Goal: Transaction & Acquisition: Subscribe to service/newsletter

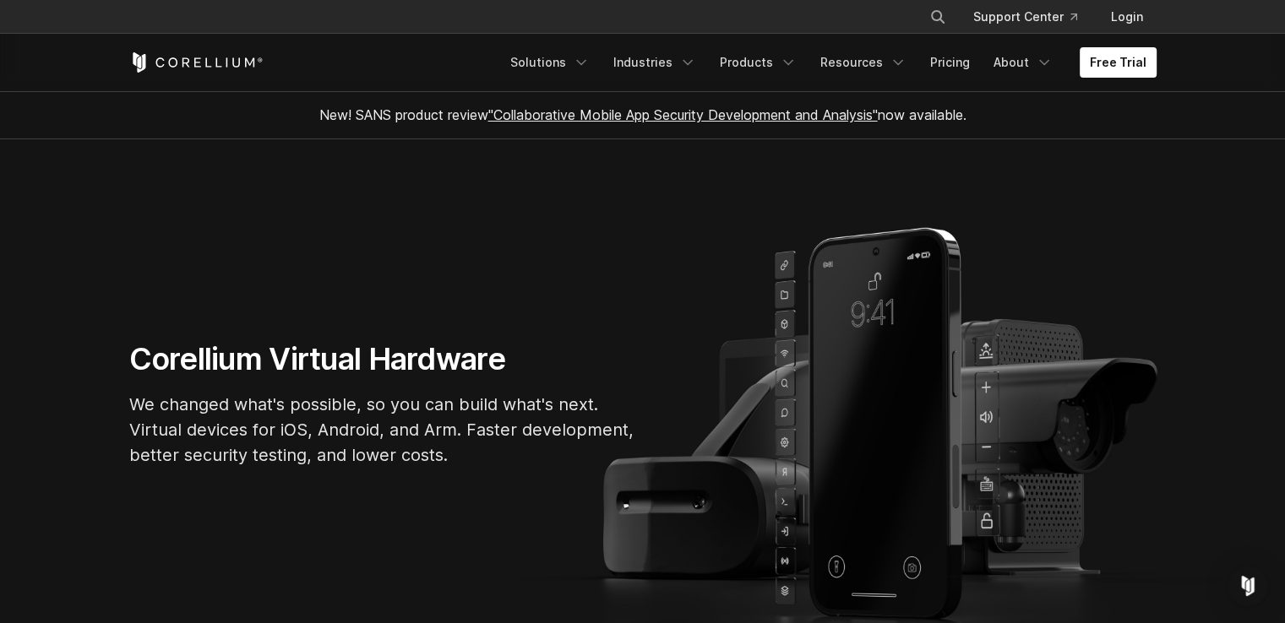
drag, startPoint x: 1058, startPoint y: 159, endPoint x: 1041, endPoint y: 203, distance: 47.4
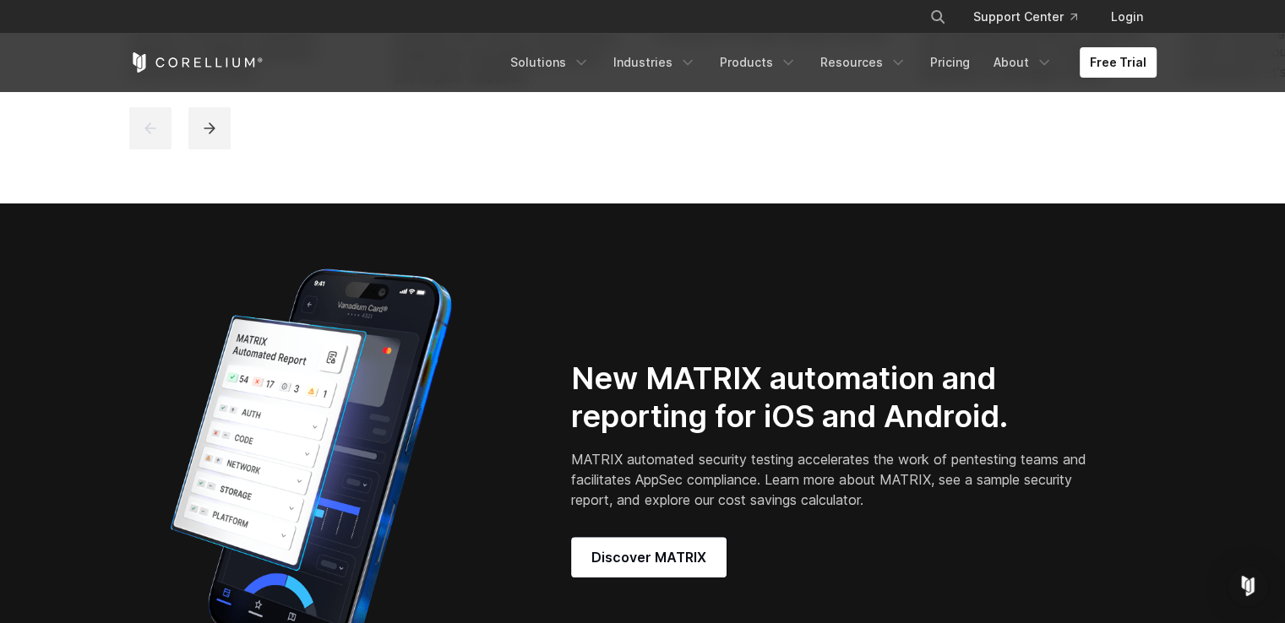
scroll to position [1609, 0]
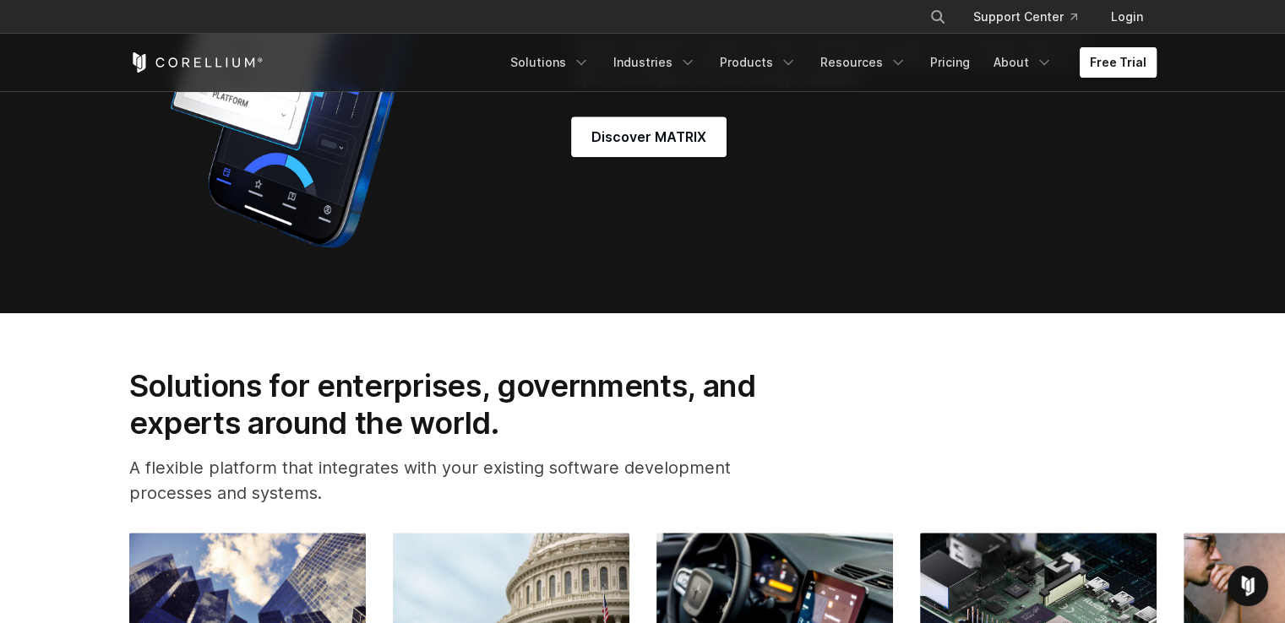
click at [1127, 70] on link "Free Trial" at bounding box center [1117, 62] width 77 height 30
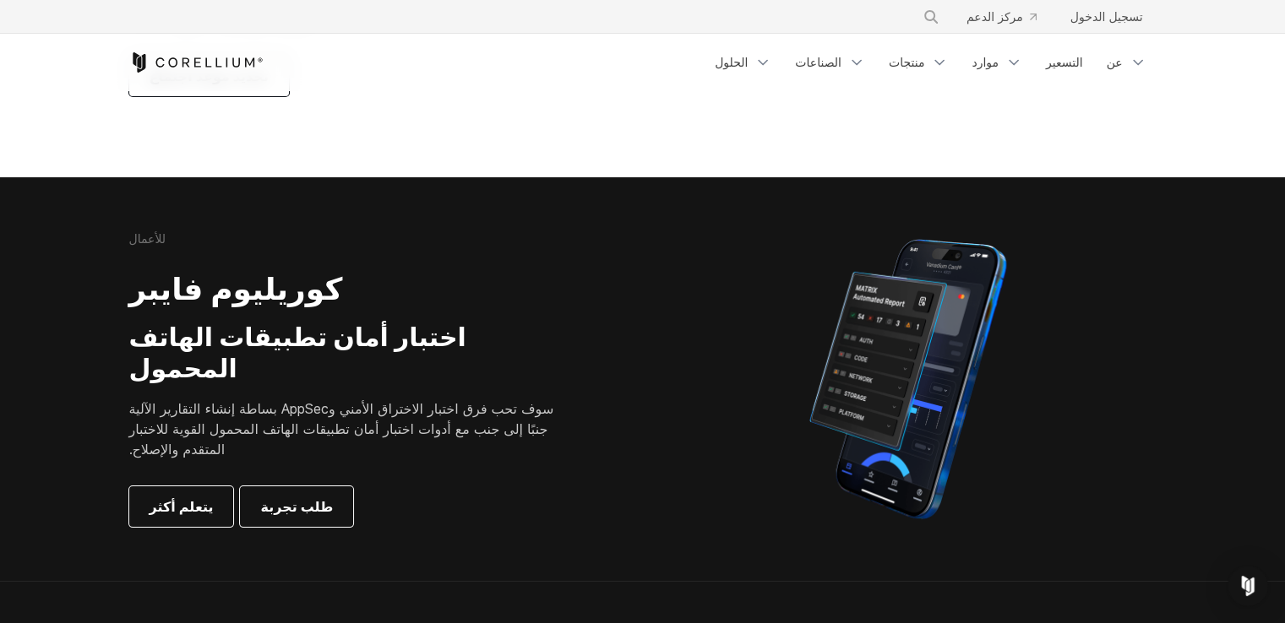
scroll to position [84, 0]
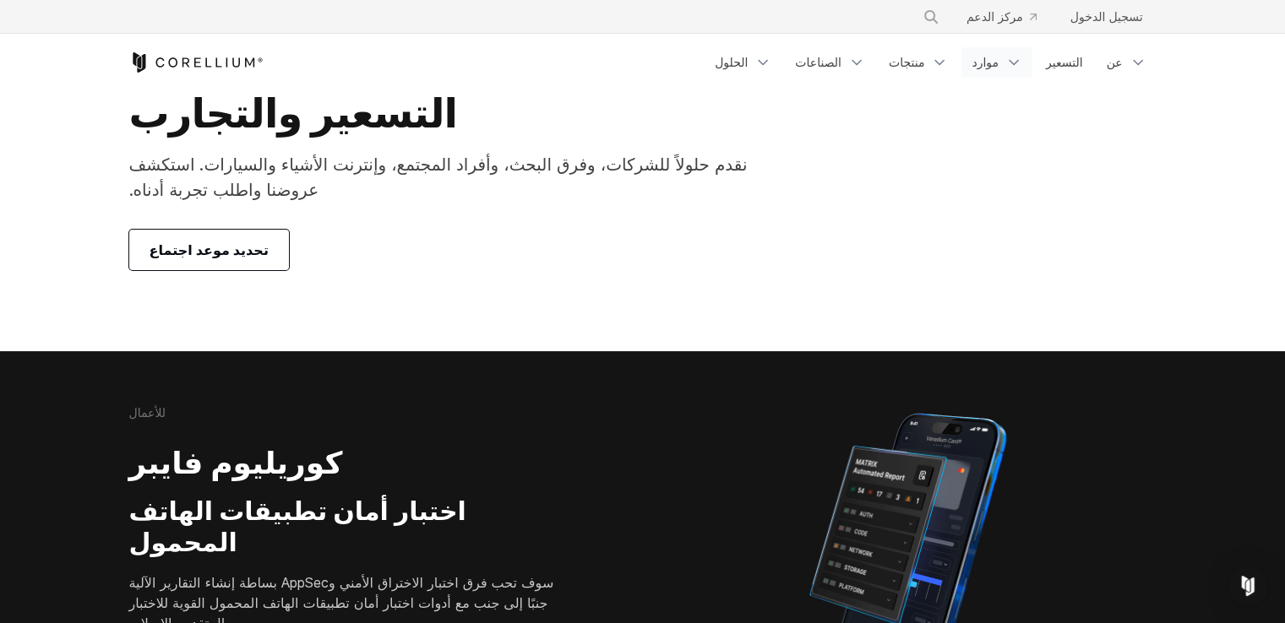
click at [1020, 64] on icon "قائمة التنقل" at bounding box center [1013, 62] width 17 height 17
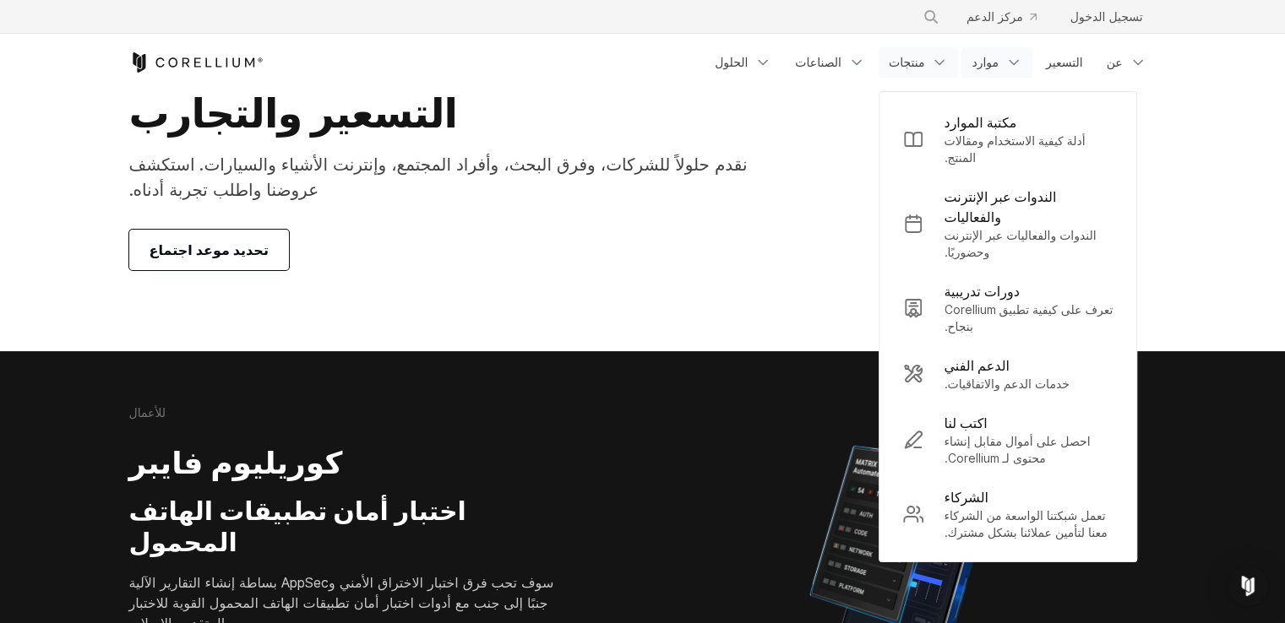
click at [948, 67] on icon "قائمة التنقل" at bounding box center [939, 62] width 17 height 17
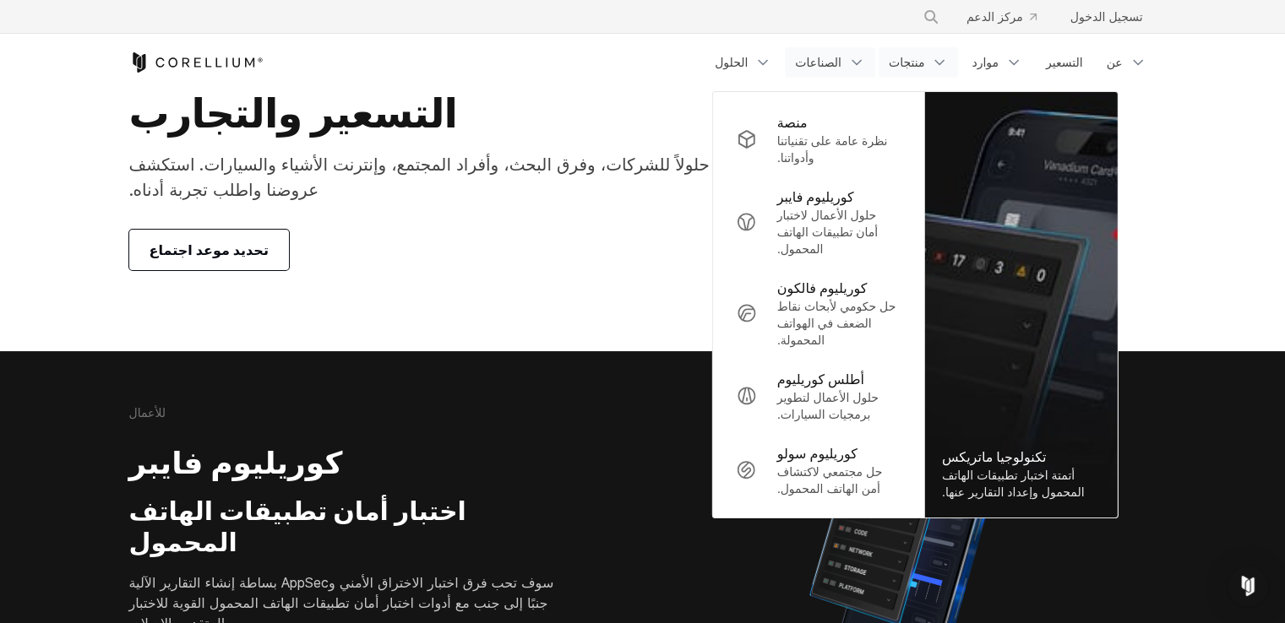
click at [841, 57] on font "الصناعات" at bounding box center [818, 62] width 46 height 14
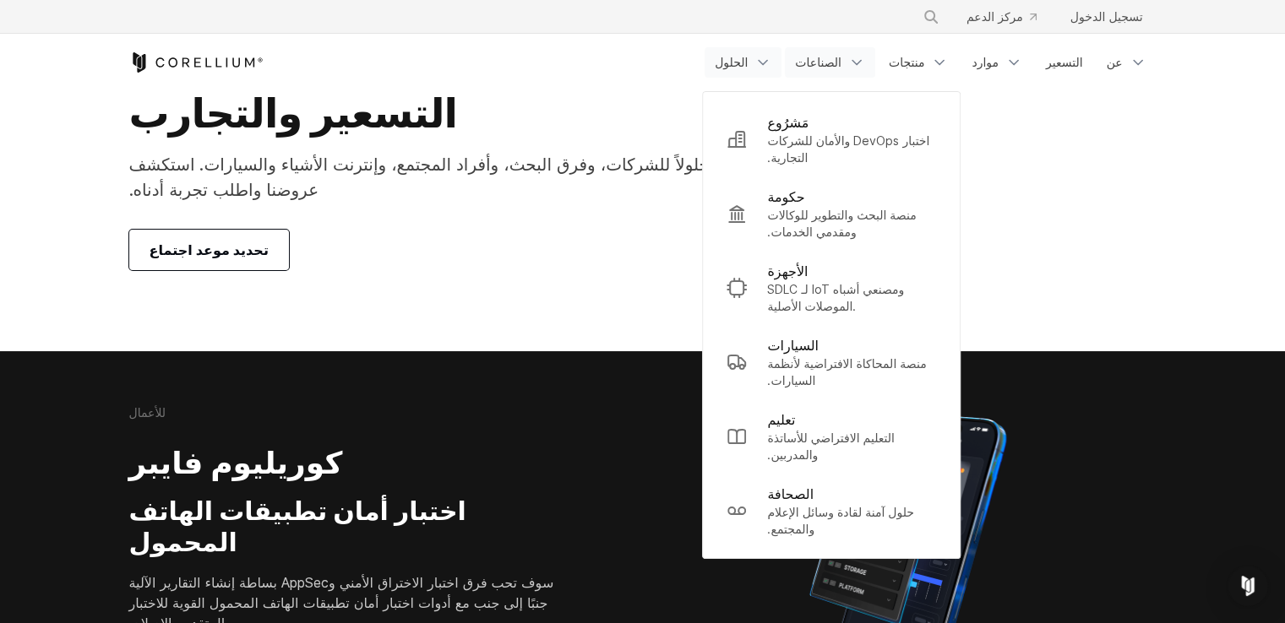
click at [771, 54] on icon "قائمة التنقل" at bounding box center [762, 62] width 17 height 17
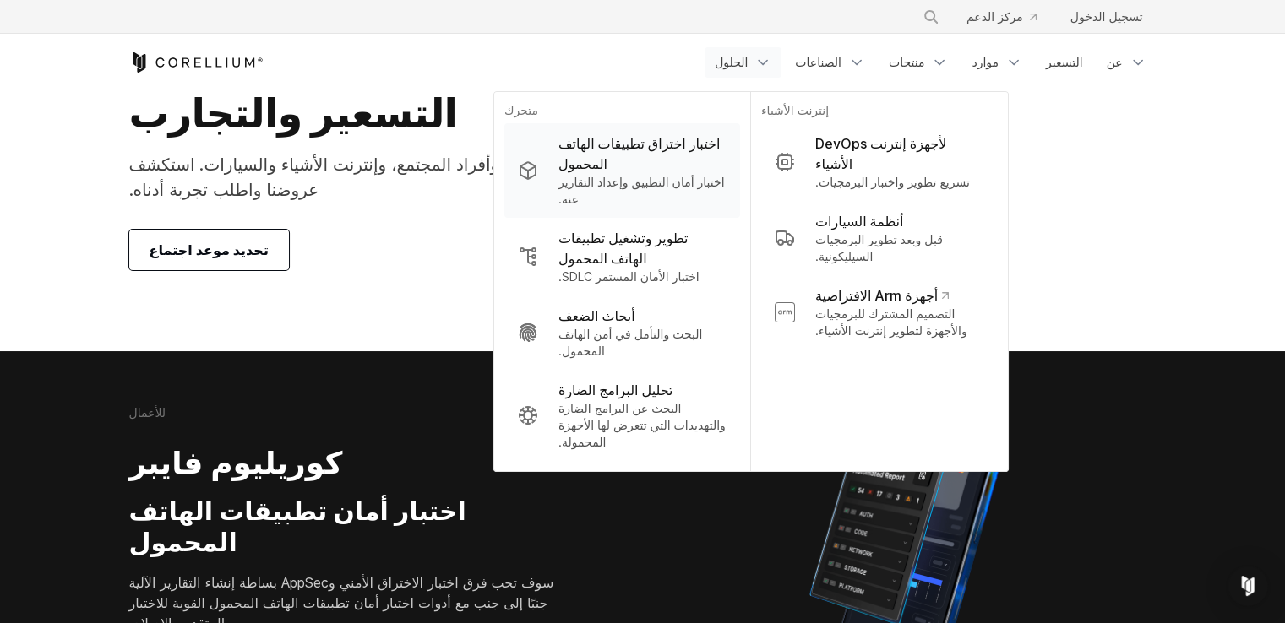
click at [726, 146] on font "اختبار اختراق تطبيقات الهاتف المحمول" at bounding box center [642, 153] width 168 height 41
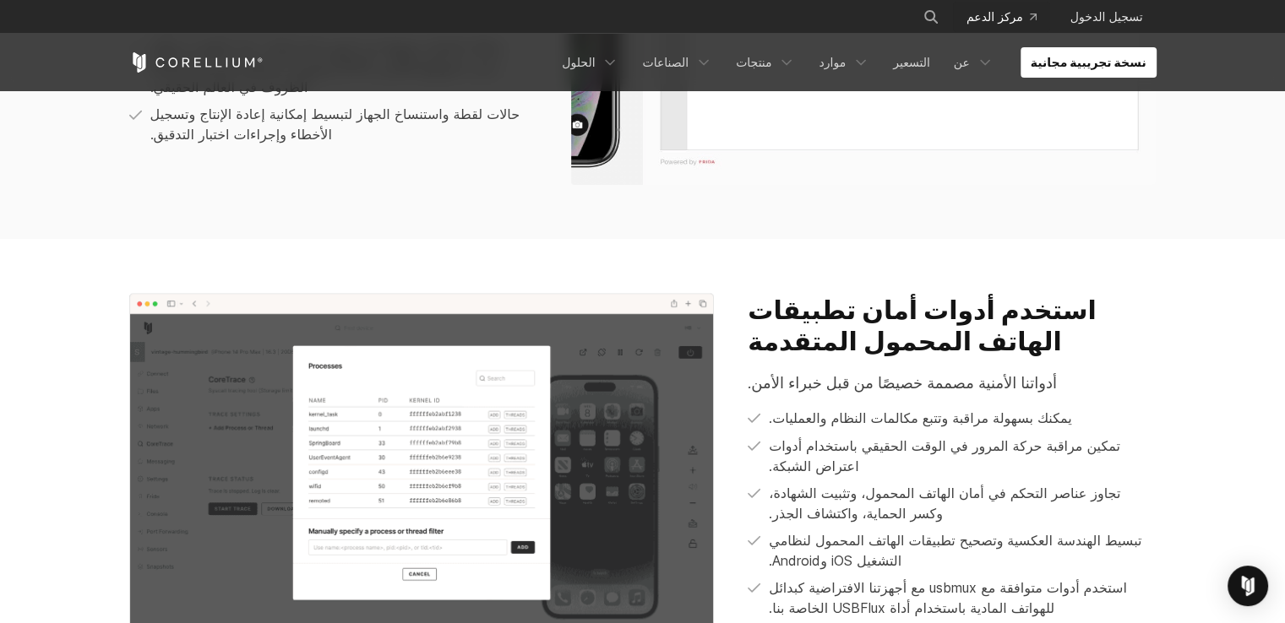
scroll to position [1287, 0]
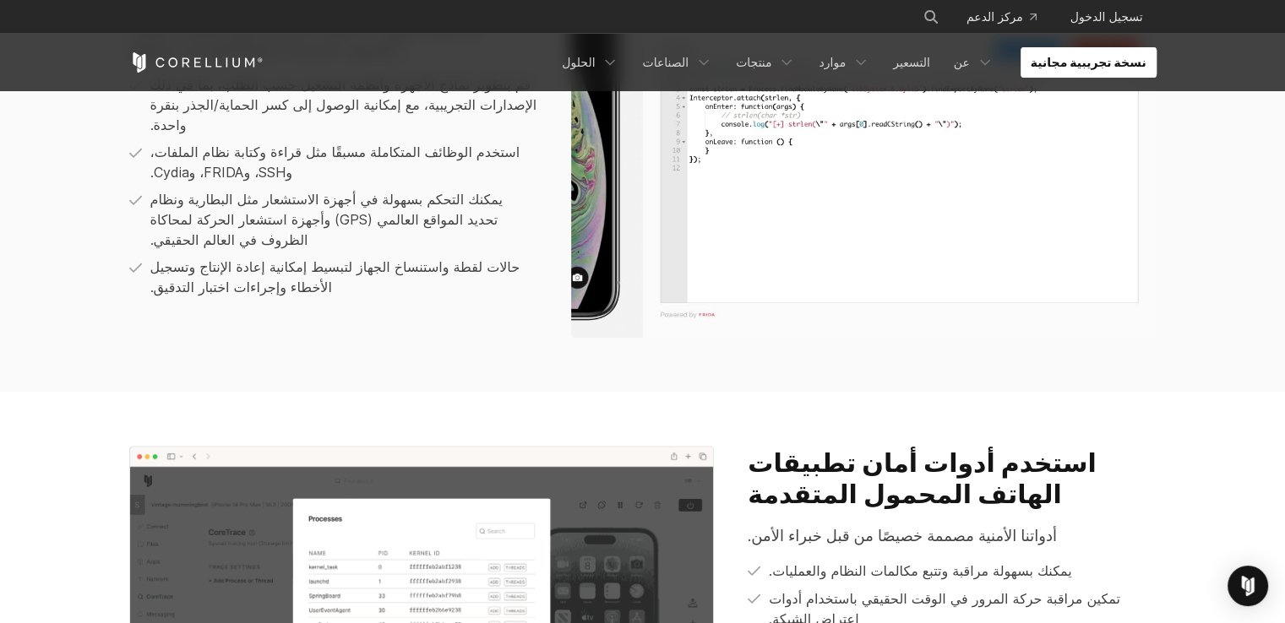
click at [1098, 52] on link "نسخة تجريبية مجانية" at bounding box center [1088, 62] width 136 height 30
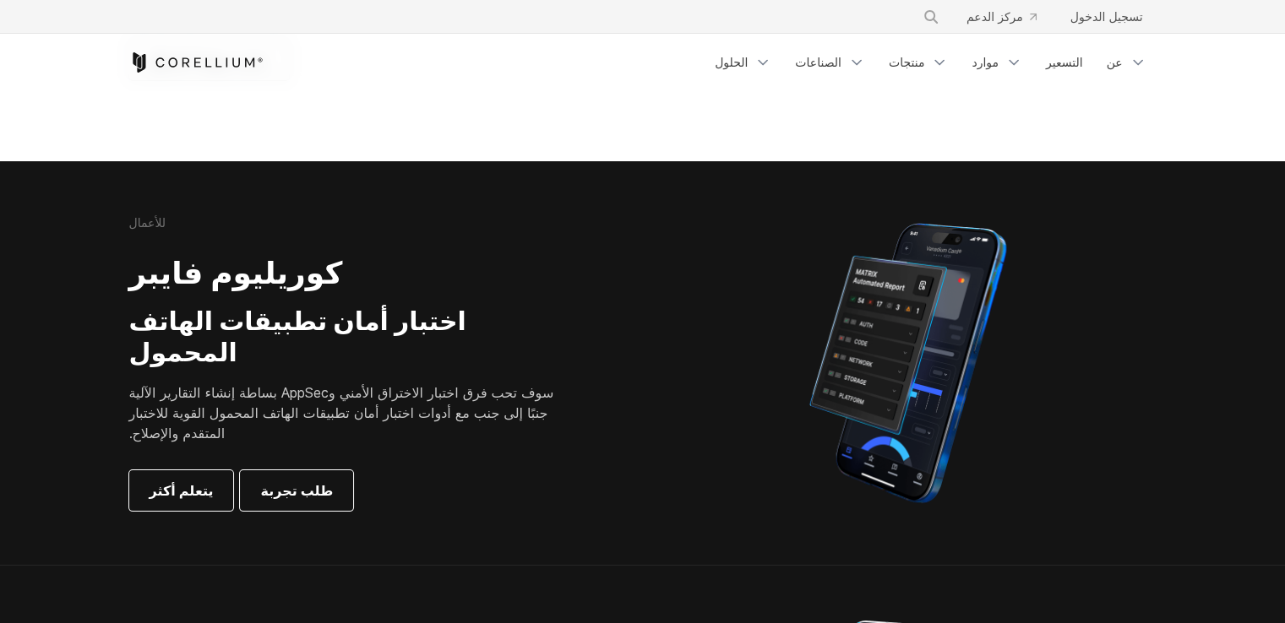
scroll to position [84, 0]
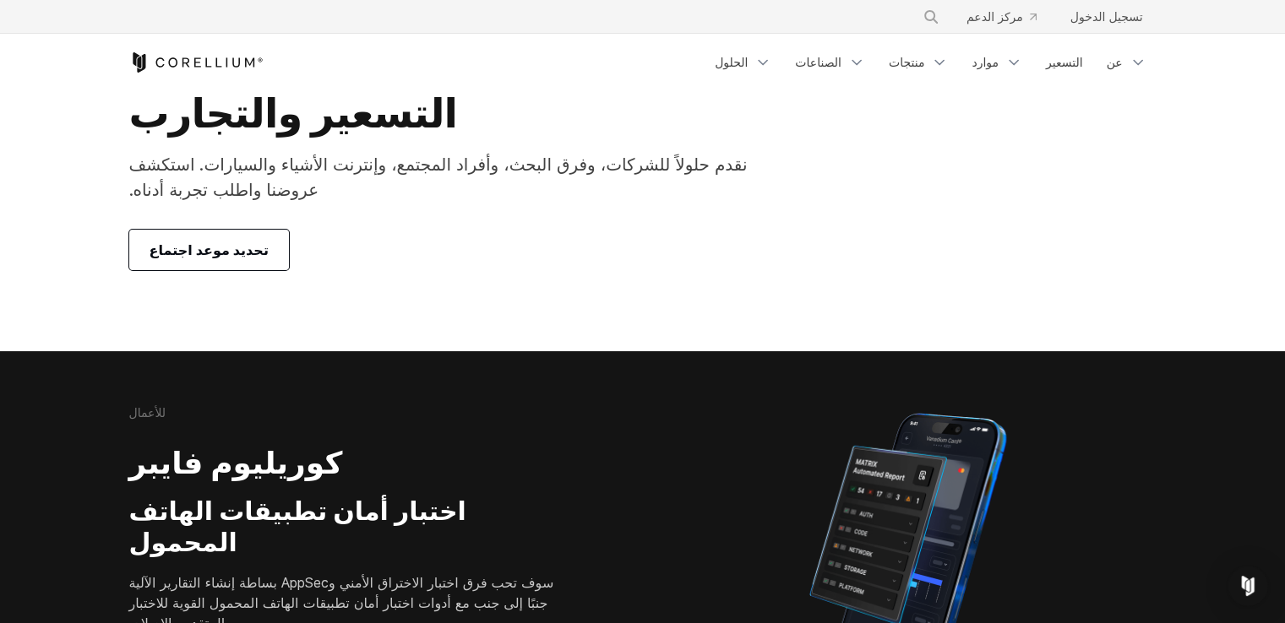
click at [193, 240] on font "تحديد موعد اجتماع" at bounding box center [208, 250] width 119 height 20
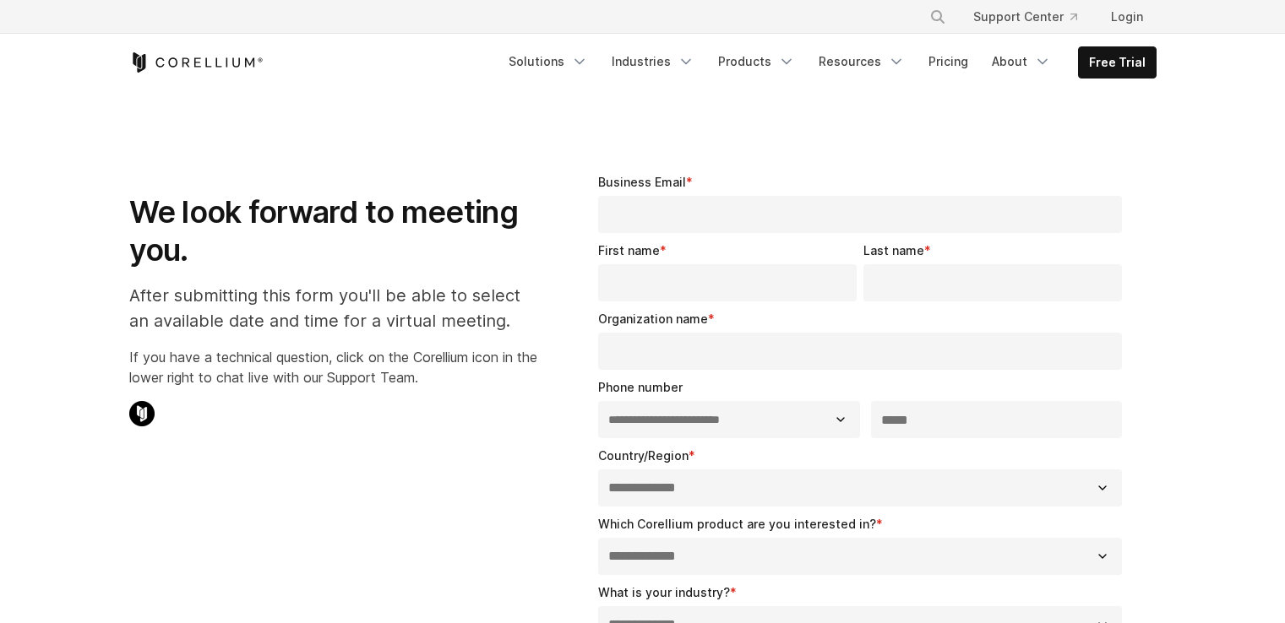
select select "**"
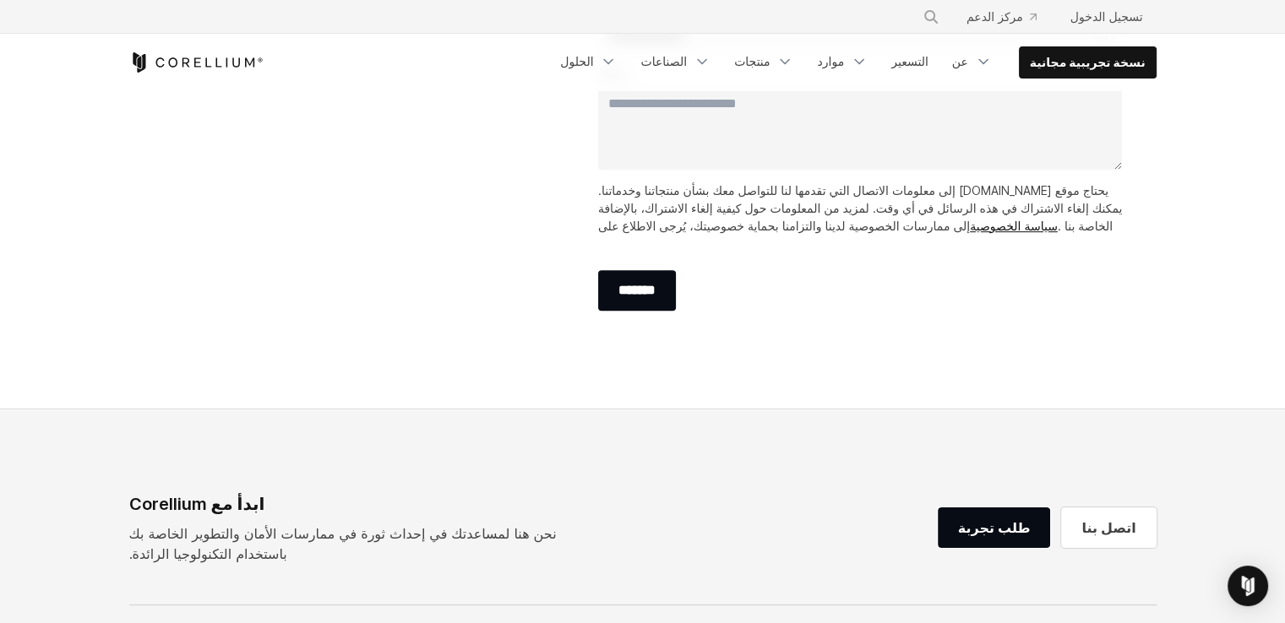
scroll to position [1000, 0]
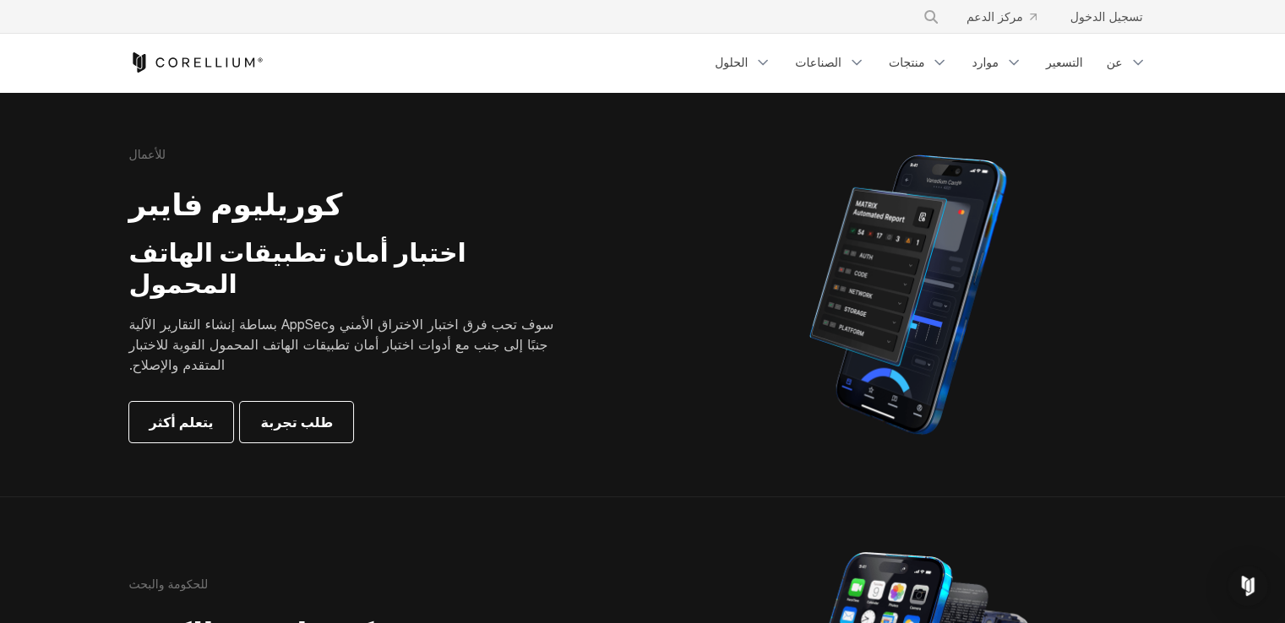
scroll to position [338, 0]
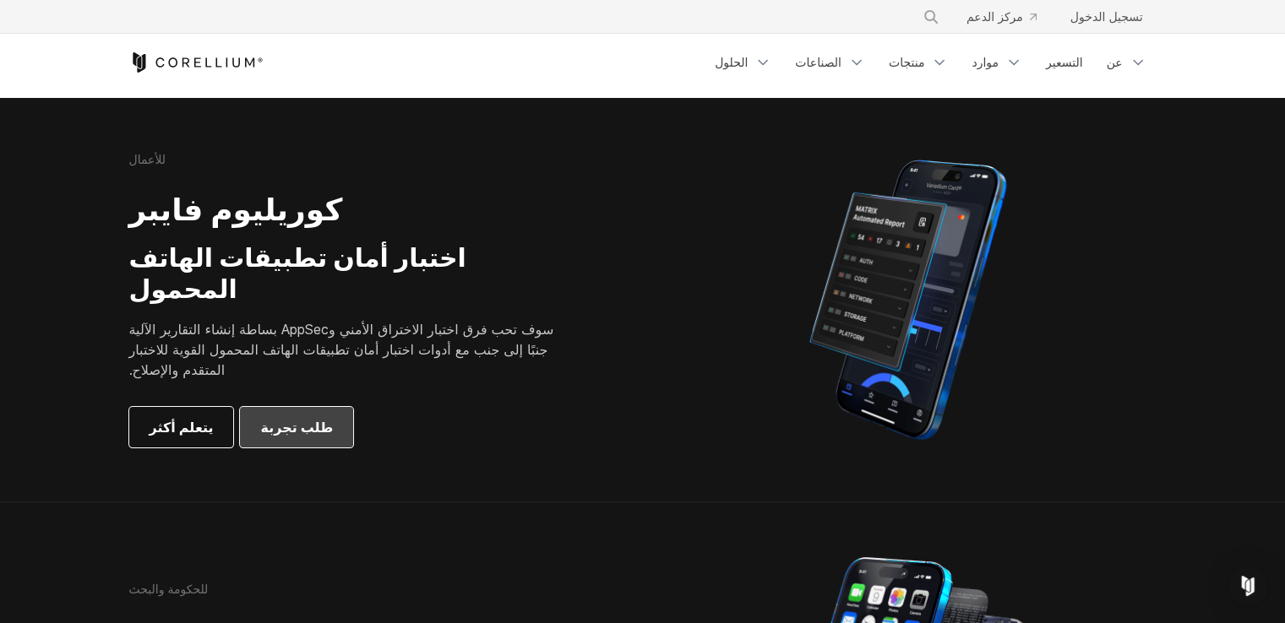
click at [272, 419] on font "طلب تجربة" at bounding box center [296, 427] width 73 height 17
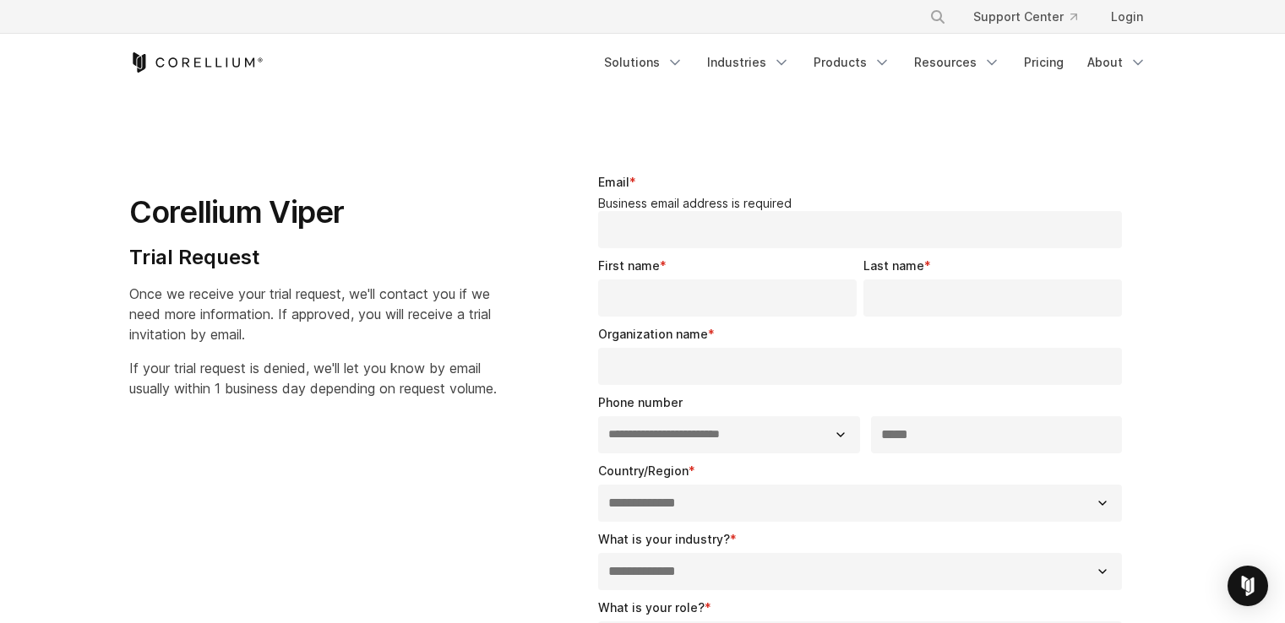
select select "**"
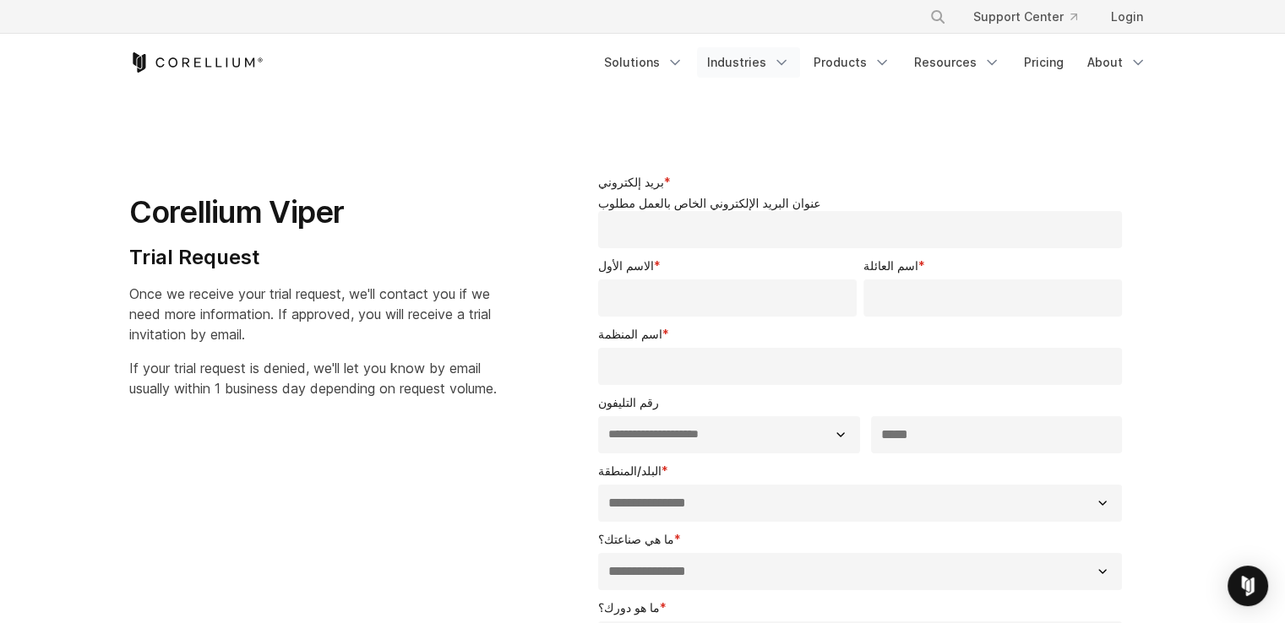
click at [734, 56] on link "Industries" at bounding box center [748, 62] width 103 height 30
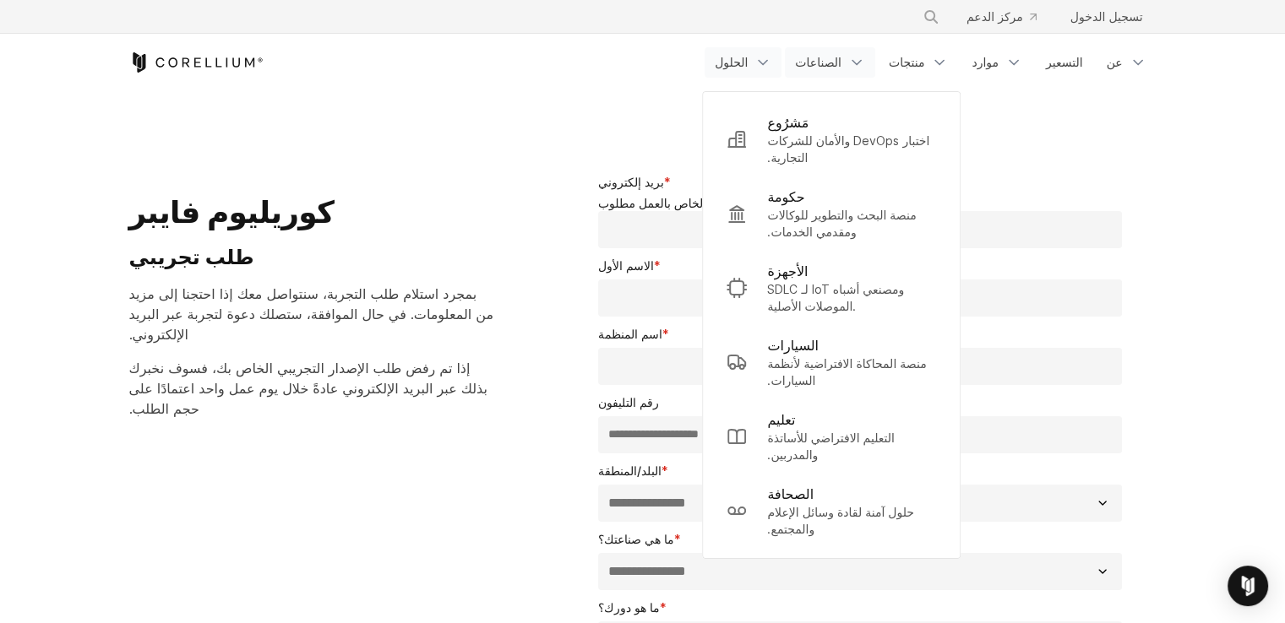
click at [628, 59] on div "نسخة تجريبية مجانية" at bounding box center [417, 62] width 576 height 20
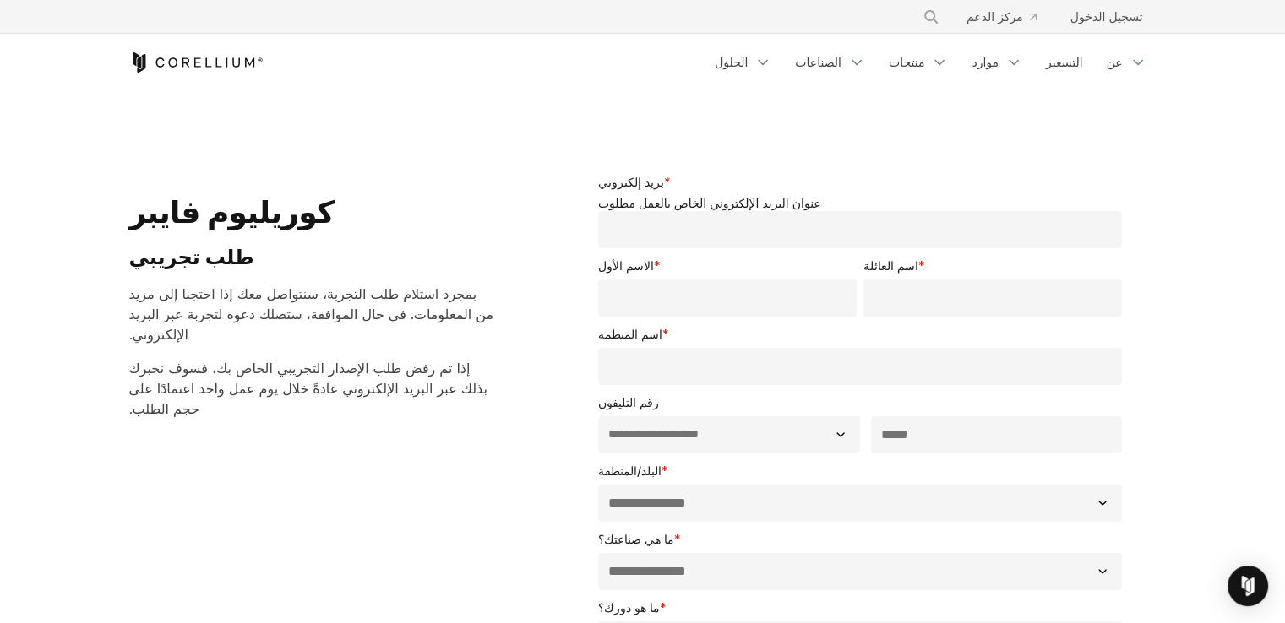
click at [705, 63] on div "نسخة تجريبية مجانية" at bounding box center [417, 62] width 576 height 20
click at [747, 63] on font "الحلول" at bounding box center [731, 62] width 33 height 14
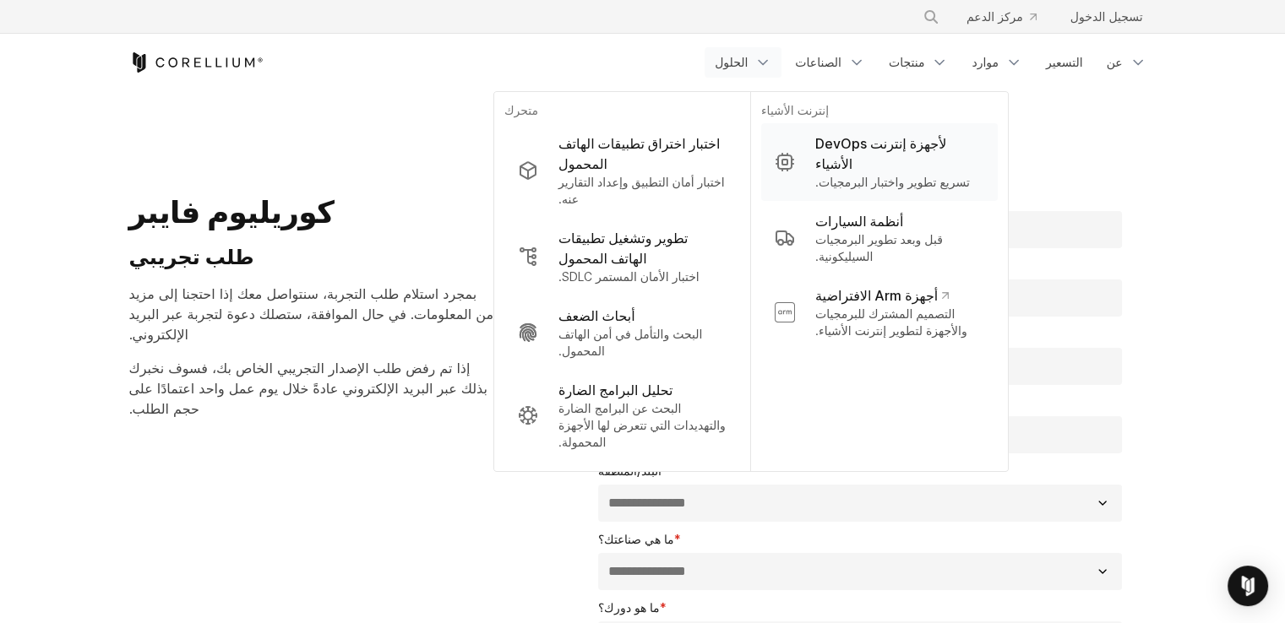
click at [924, 175] on font "تسريع تطوير واختبار البرمجيات." at bounding box center [892, 182] width 155 height 14
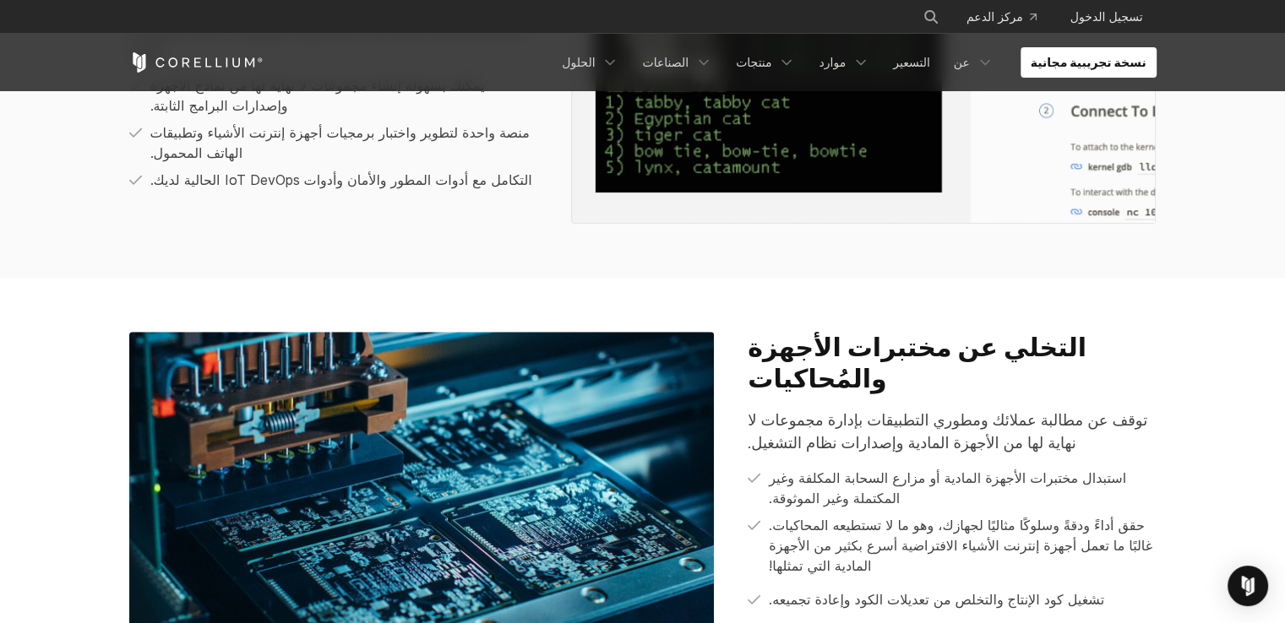
scroll to position [1374, 0]
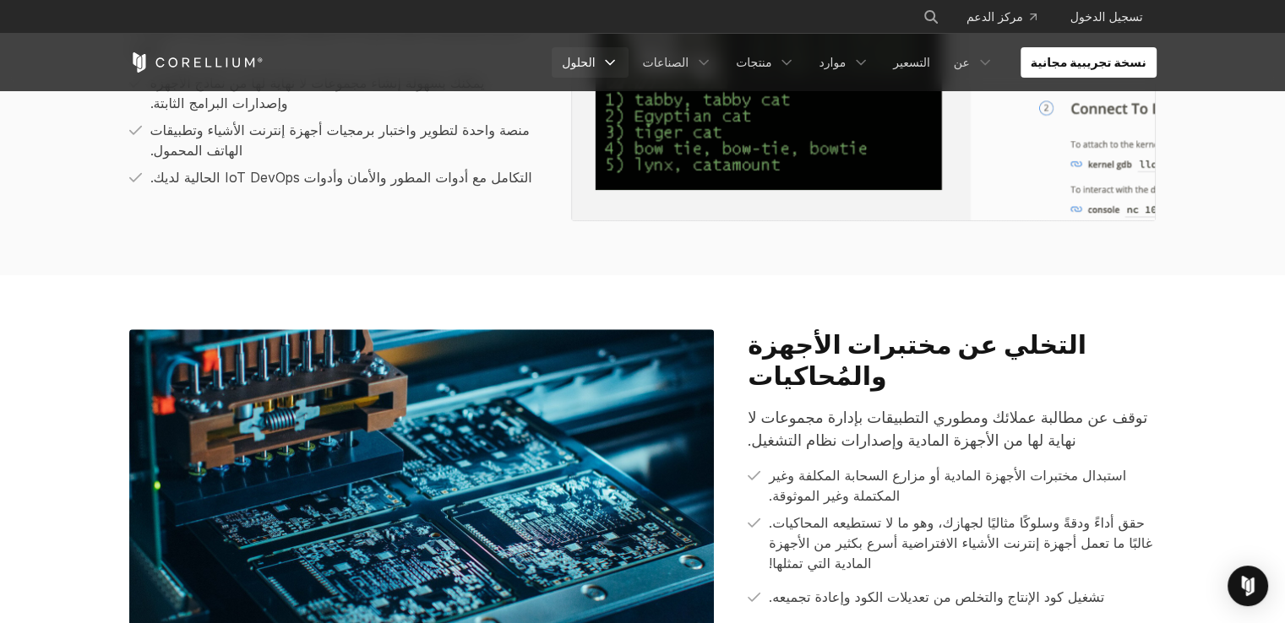
click at [595, 57] on font "الحلول" at bounding box center [578, 62] width 33 height 14
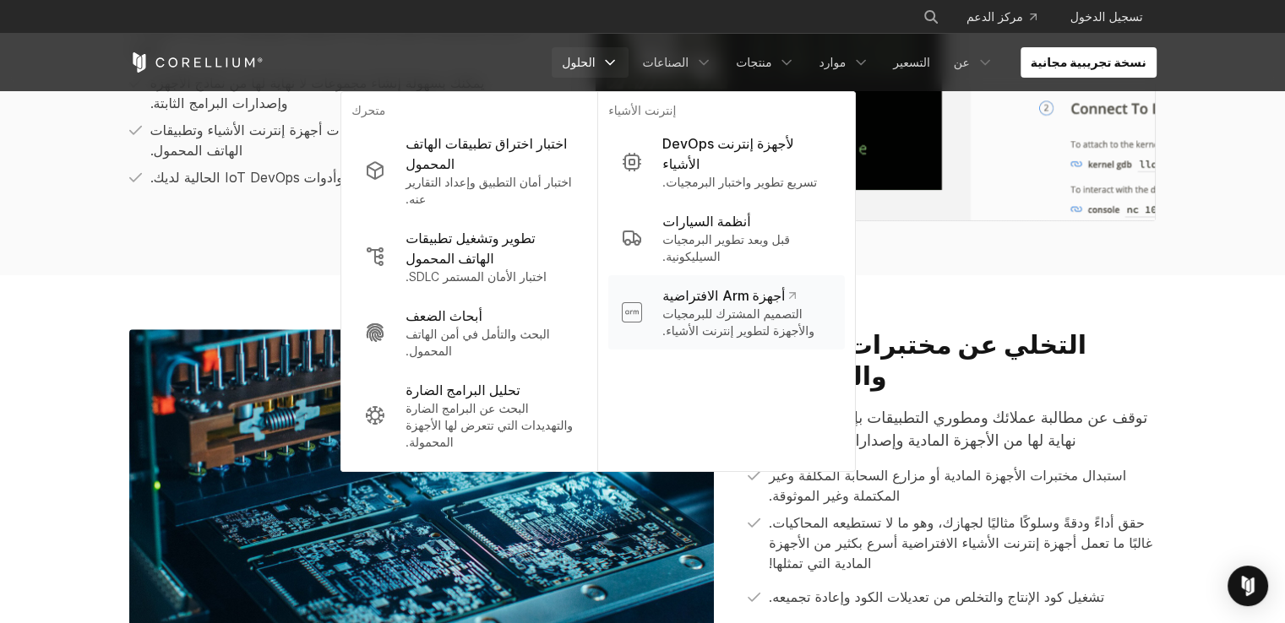
click at [750, 287] on font "أجهزة Arm الافتراضية" at bounding box center [723, 295] width 122 height 17
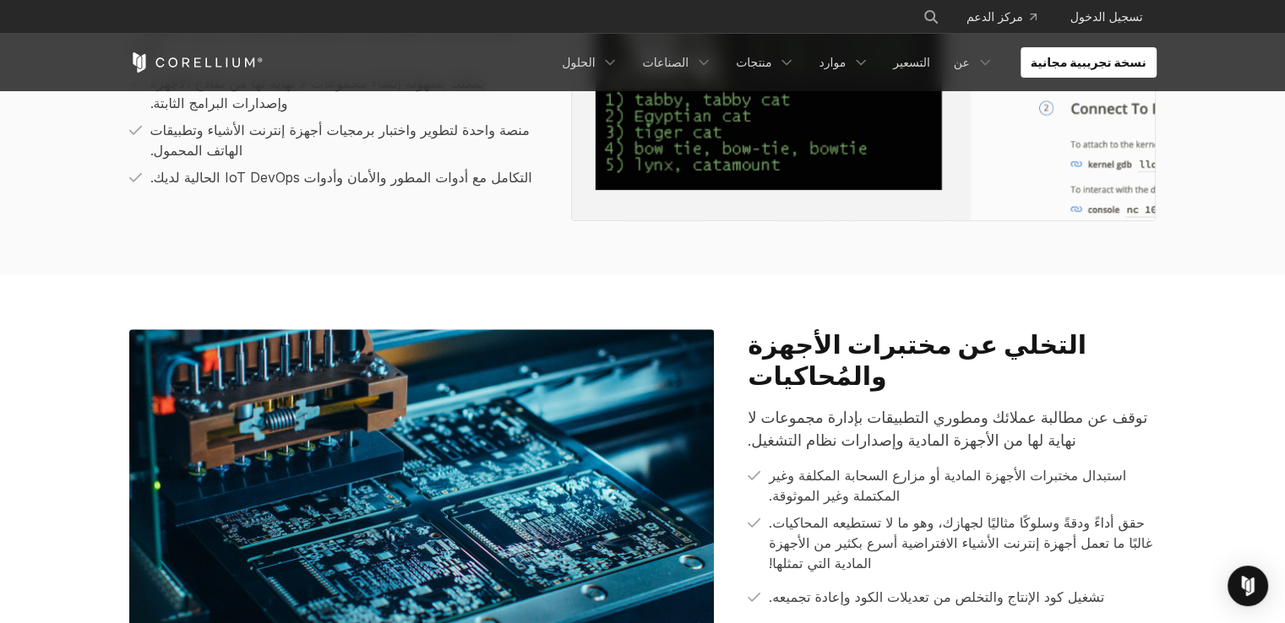
scroll to position [1797, 0]
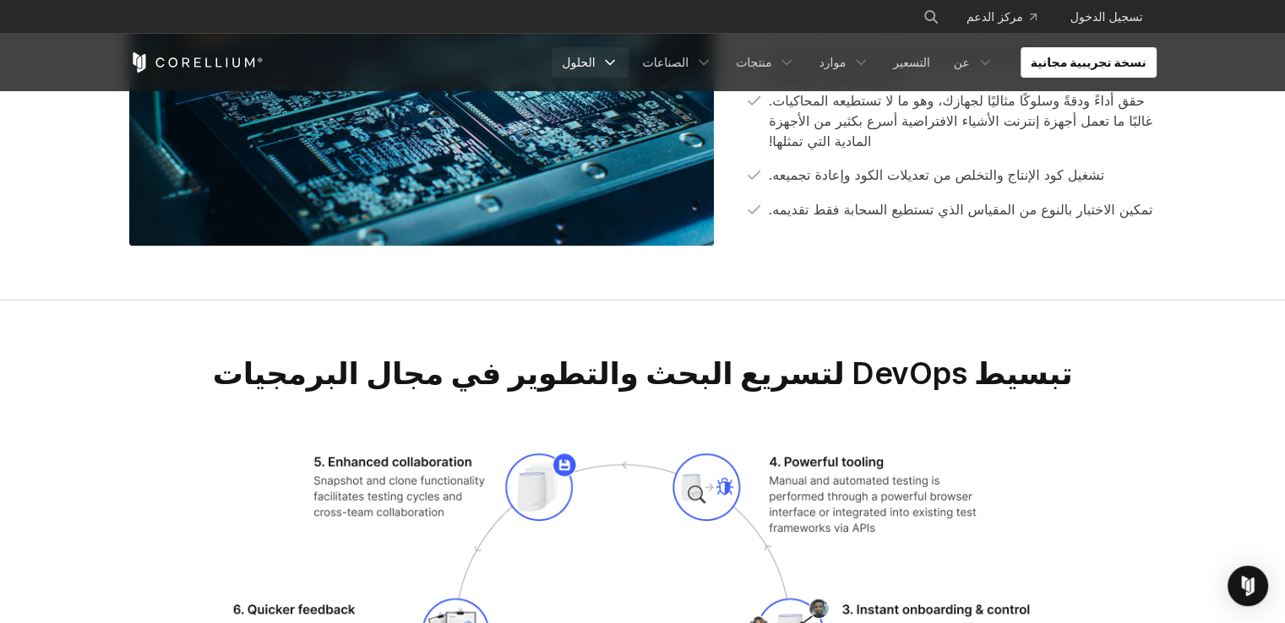
click at [595, 55] on font "الحلول" at bounding box center [578, 62] width 33 height 14
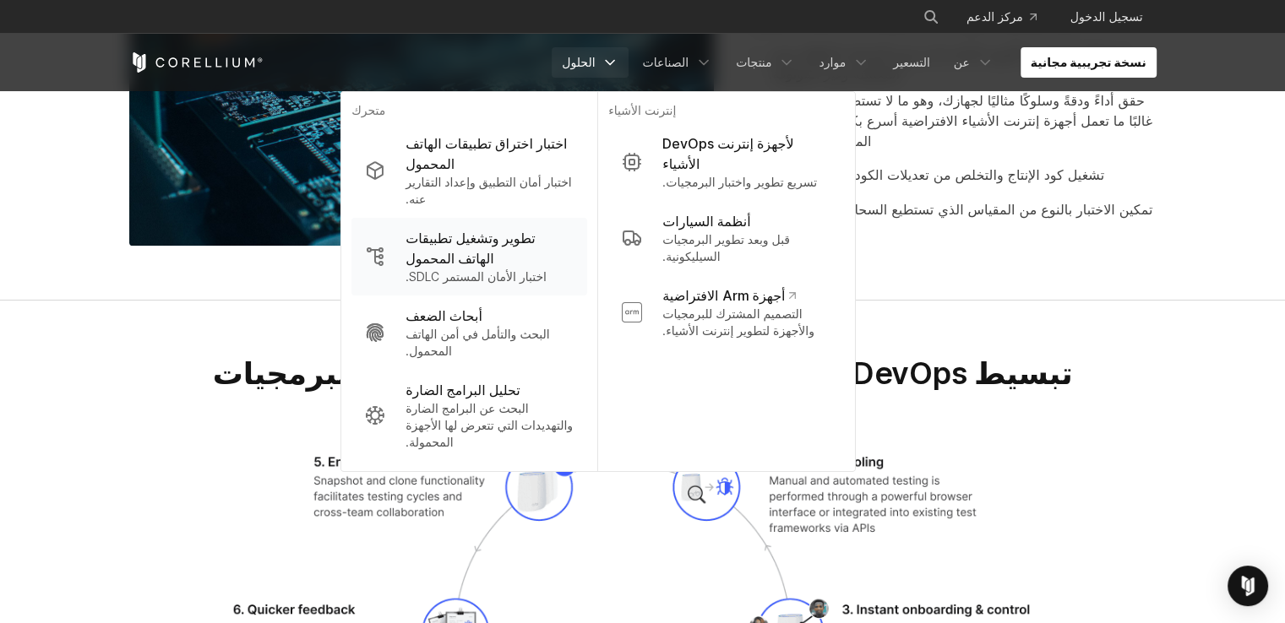
click at [535, 230] on font "تطوير وتشغيل تطبيقات الهاتف المحمول" at bounding box center [470, 248] width 130 height 37
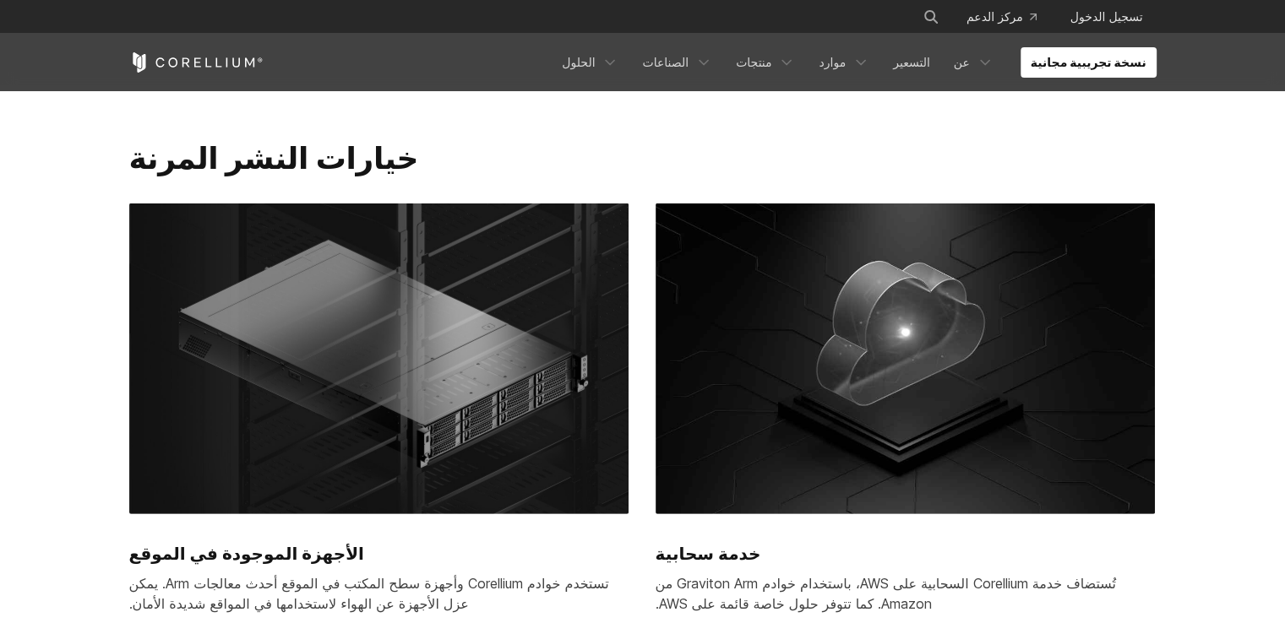
scroll to position [5000, 0]
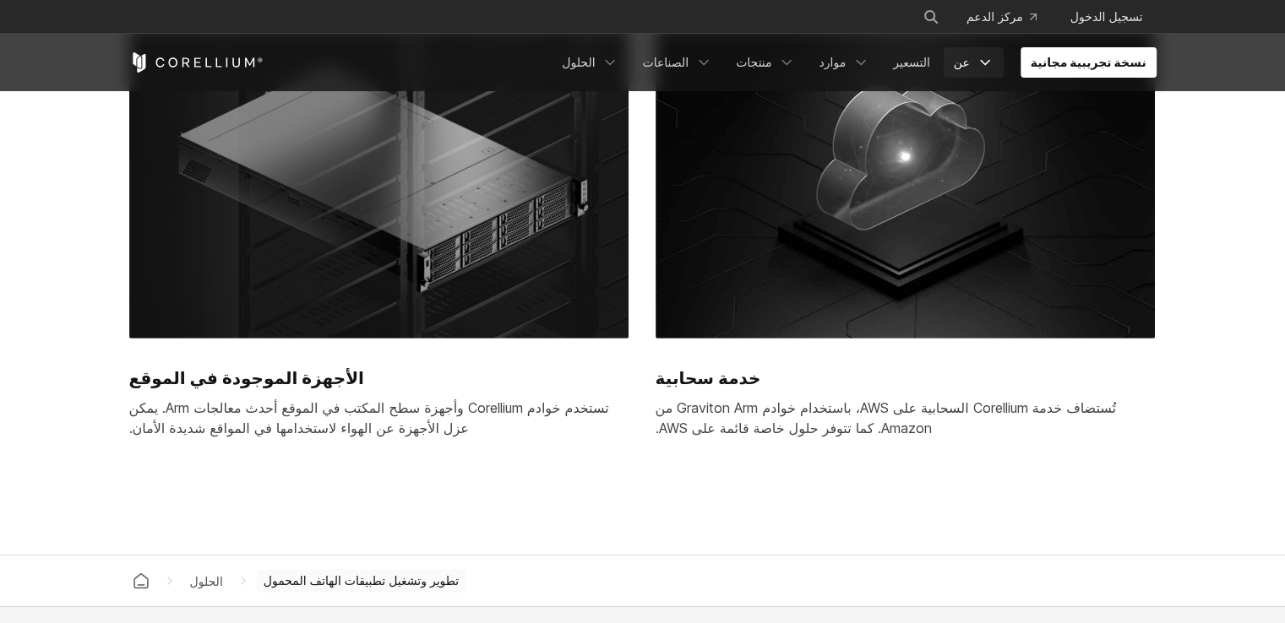
click at [989, 63] on polyline "قائمة التنقل" at bounding box center [985, 63] width 8 height 4
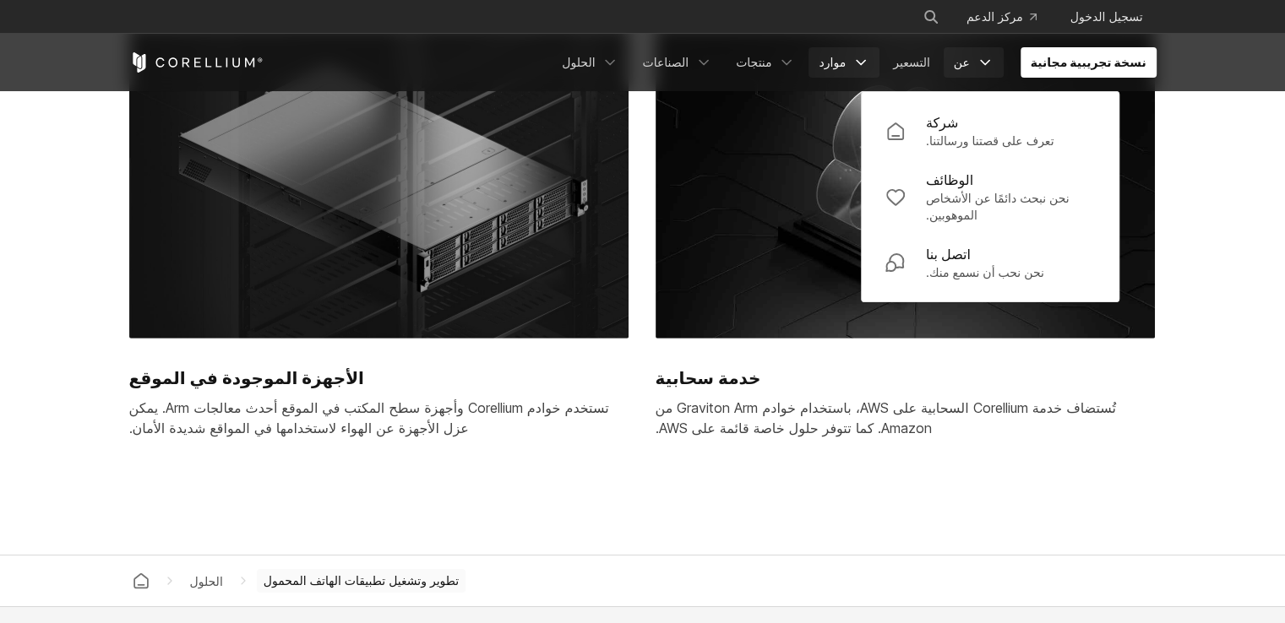
click at [845, 68] on font "موارد" at bounding box center [831, 62] width 27 height 14
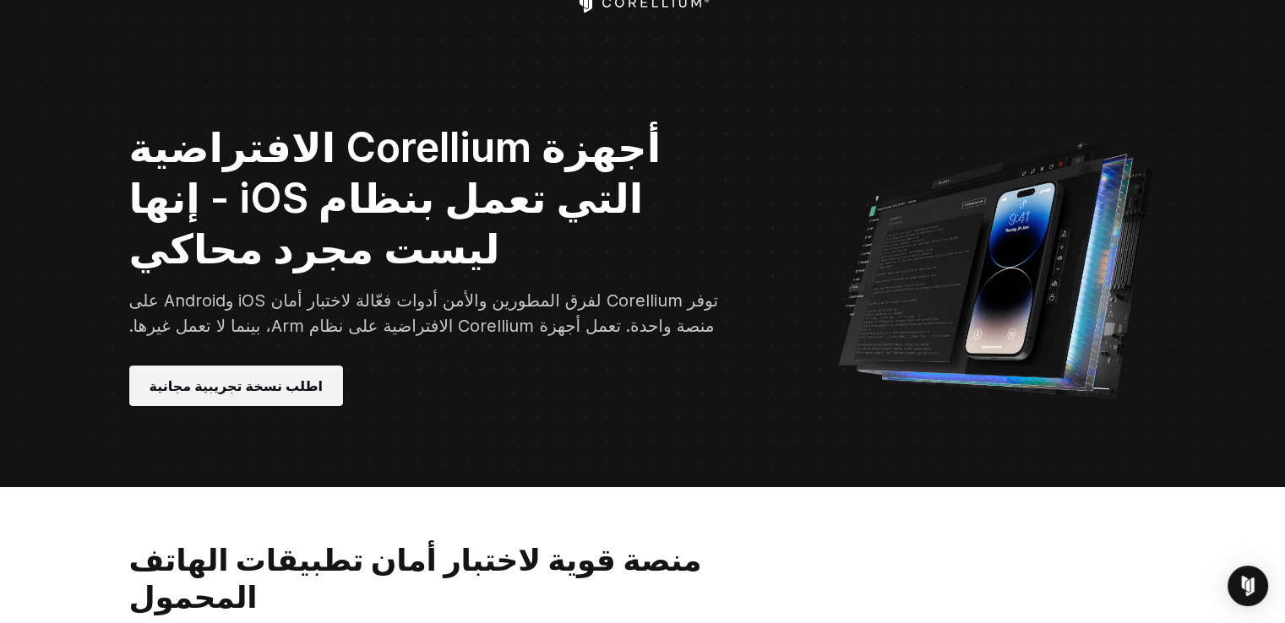
scroll to position [19, 0]
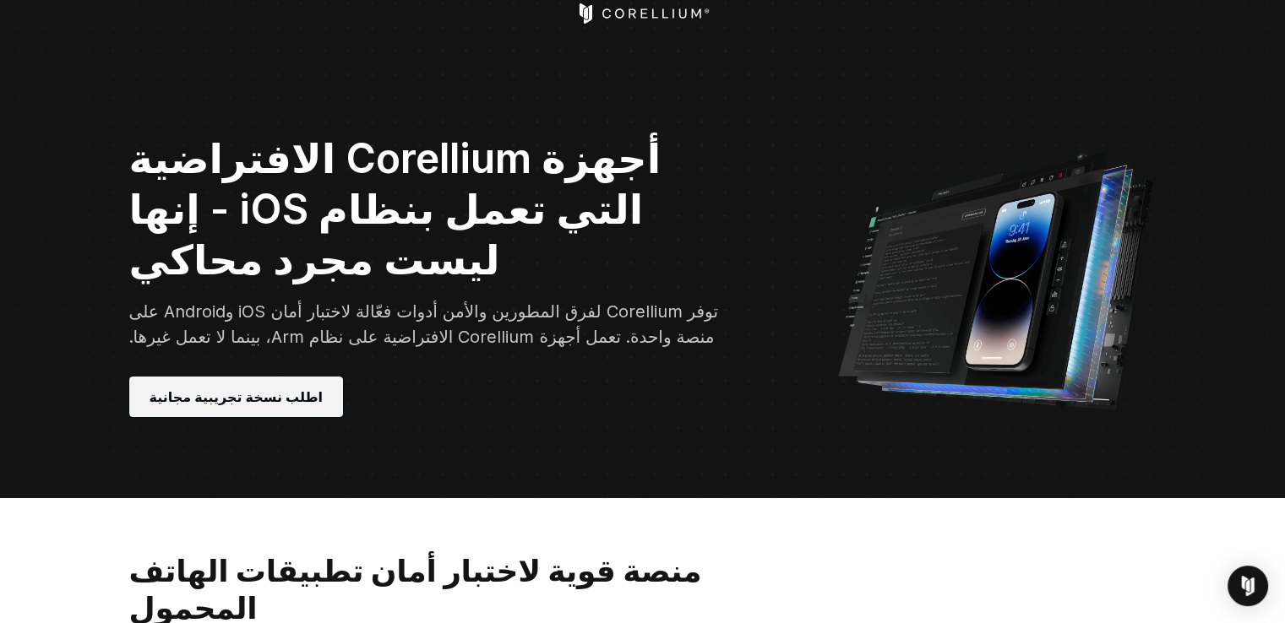
click at [253, 387] on font "اطلب نسخة تجريبية مجانية" at bounding box center [236, 397] width 174 height 20
